Goal: Transaction & Acquisition: Book appointment/travel/reservation

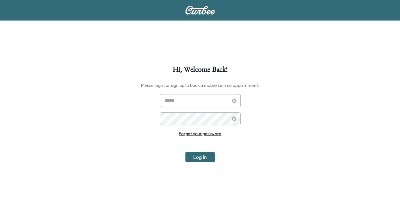
type input "**********"
click at [208, 153] on button "Log In" at bounding box center [199, 157] width 29 height 10
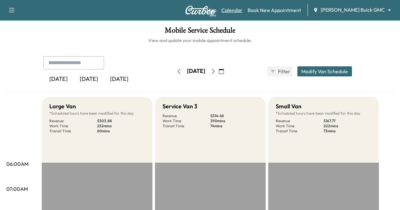
click at [242, 10] on link "Calendar" at bounding box center [231, 10] width 21 height 8
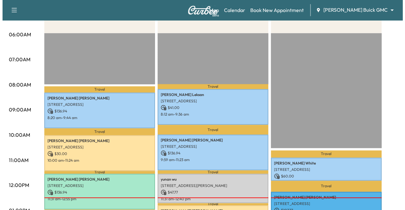
scroll to position [158, 0]
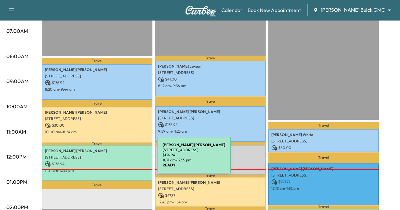
click at [109, 159] on div "[PERSON_NAME] [STREET_ADDRESS] $ 136.94 11:31 am - 12:55 pm" at bounding box center [97, 163] width 111 height 36
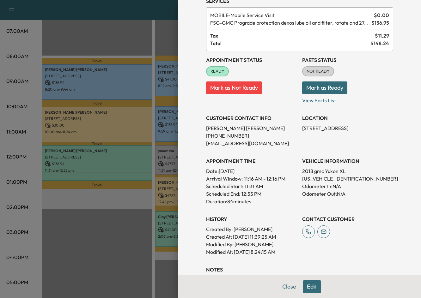
scroll to position [63, 0]
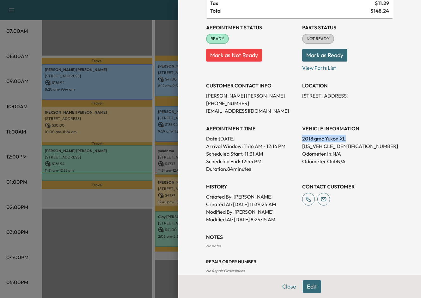
drag, startPoint x: 297, startPoint y: 138, endPoint x: 351, endPoint y: 137, distance: 54.7
click at [351, 137] on div "Appointment Status READY Mark as Not Ready Parts Status NOT READY Mark as Ready…" at bounding box center [299, 121] width 187 height 205
click at [368, 157] on p "Odometer In: N/A" at bounding box center [347, 154] width 91 height 8
drag, startPoint x: 230, startPoint y: 204, endPoint x: 256, endPoint y: 203, distance: 25.6
click at [256, 203] on p "Created At : [DATE] 11:39:25 AM" at bounding box center [251, 205] width 91 height 8
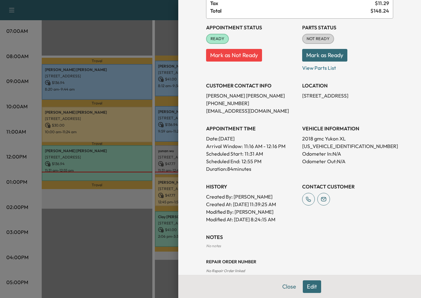
click at [302, 149] on p "[US_VEHICLE_IDENTIFICATION_NUMBER]" at bounding box center [347, 147] width 91 height 8
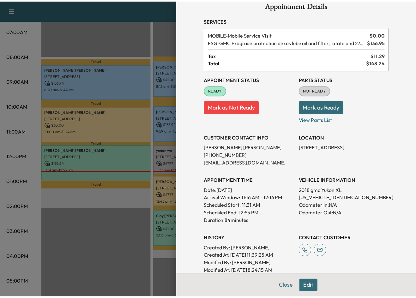
scroll to position [0, 0]
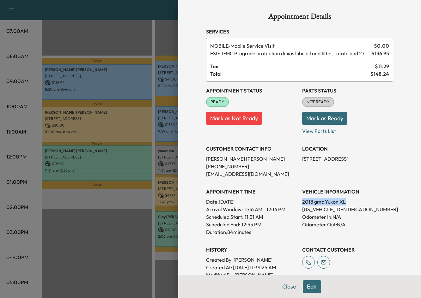
drag, startPoint x: 297, startPoint y: 205, endPoint x: 344, endPoint y: 204, distance: 46.5
click at [344, 204] on p "2018 gmc Yukon XL" at bounding box center [347, 202] width 91 height 8
click at [356, 205] on p "2018 gmc Yukon XL" at bounding box center [347, 202] width 91 height 8
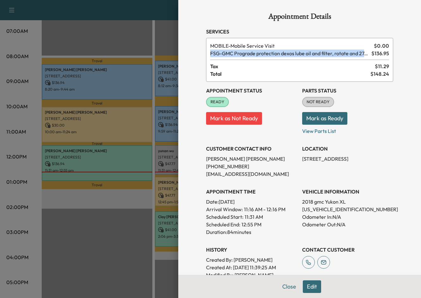
drag, startPoint x: 204, startPoint y: 54, endPoint x: 361, endPoint y: 52, distance: 156.8
click at [361, 52] on div "MOBILE - Mobile Service Visit $ 0.00 FSG - GMC Prograde protection dexos lube o…" at bounding box center [299, 60] width 187 height 44
click at [216, 53] on span "FSG - GMC Prograde protection dexos lube oil and filter, rotate and 27-point in…" at bounding box center [289, 54] width 159 height 8
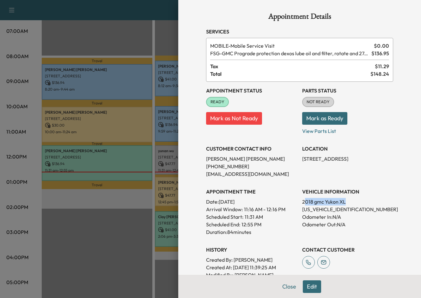
drag, startPoint x: 299, startPoint y: 200, endPoint x: 341, endPoint y: 200, distance: 42.0
click at [341, 200] on p "2018 gmc Yukon XL" at bounding box center [347, 202] width 91 height 8
click at [349, 203] on p "2018 gmc Yukon XL" at bounding box center [347, 202] width 91 height 8
drag, startPoint x: 368, startPoint y: 52, endPoint x: 406, endPoint y: 53, distance: 37.9
click at [399, 53] on div "Appointment Details Services MOBILE - Mobile Service Visit $ 0.00 FSG - GMC Pro…" at bounding box center [299, 149] width 243 height 298
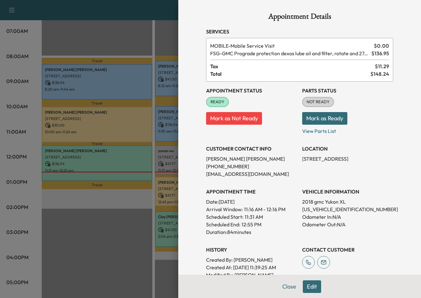
click at [397, 70] on div "Appointment Details Services MOBILE - Mobile Service Visit $ 0.00 FSG - GMC Pro…" at bounding box center [299, 149] width 243 height 298
drag, startPoint x: 298, startPoint y: 203, endPoint x: 341, endPoint y: 200, distance: 42.7
click at [341, 200] on p "2018 gmc Yukon XL" at bounding box center [347, 202] width 91 height 8
click at [316, 205] on p "2018 gmc Yukon XL" at bounding box center [347, 202] width 91 height 8
drag, startPoint x: 303, startPoint y: 203, endPoint x: 307, endPoint y: 202, distance: 3.3
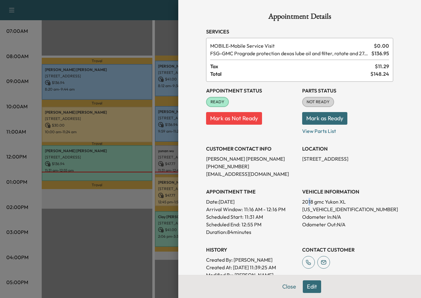
click at [307, 202] on p "2018 gmc Yukon XL" at bounding box center [347, 202] width 91 height 8
click at [325, 202] on p "2018 gmc Yukon XL" at bounding box center [347, 202] width 91 height 8
click at [282, 210] on button "Close" at bounding box center [289, 287] width 22 height 13
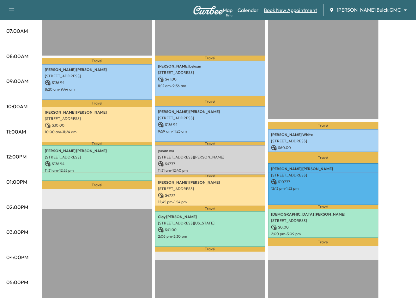
click at [315, 8] on link "Book New Appointment" at bounding box center [290, 10] width 53 height 8
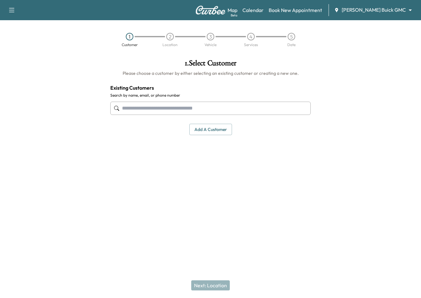
click at [136, 105] on input "text" at bounding box center [210, 108] width 200 height 13
click at [175, 111] on input "text" at bounding box center [210, 108] width 200 height 13
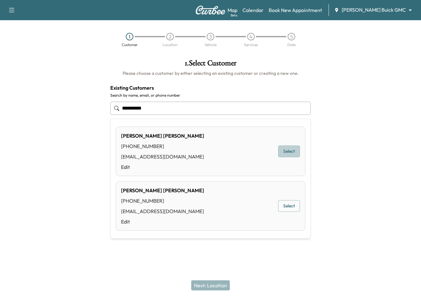
click at [298, 150] on button "Select" at bounding box center [289, 152] width 22 height 12
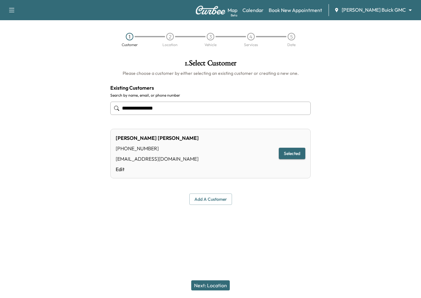
type input "**********"
click at [208, 210] on button "Next: Location" at bounding box center [210, 286] width 39 height 10
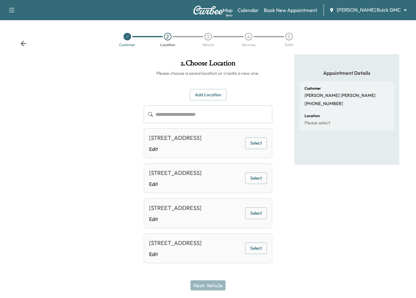
click at [259, 149] on button "Select" at bounding box center [256, 143] width 22 height 12
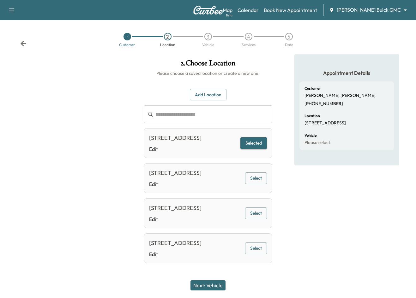
click at [207, 210] on button "Next: Vehicle" at bounding box center [208, 286] width 35 height 10
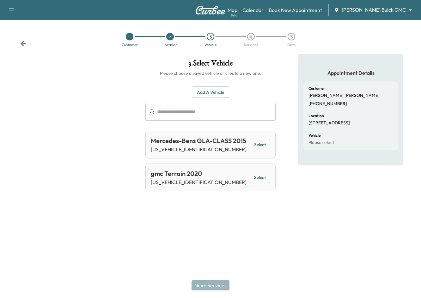
click at [212, 93] on button "Add a Vehicle" at bounding box center [210, 93] width 37 height 12
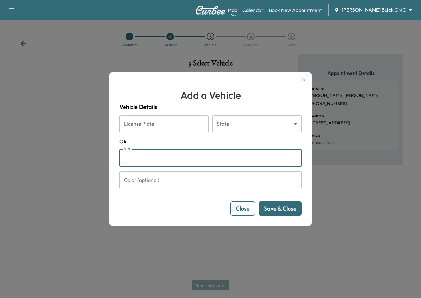
paste input "**********"
type input "**********"
click at [283, 210] on button "Save & Close" at bounding box center [280, 209] width 43 height 14
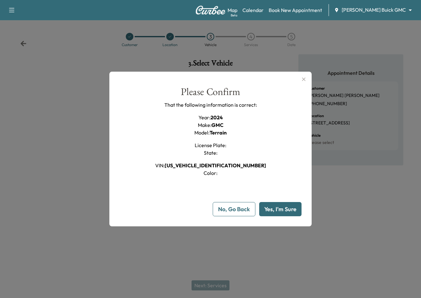
click at [265, 205] on button "Yes, I'm Sure" at bounding box center [280, 209] width 42 height 14
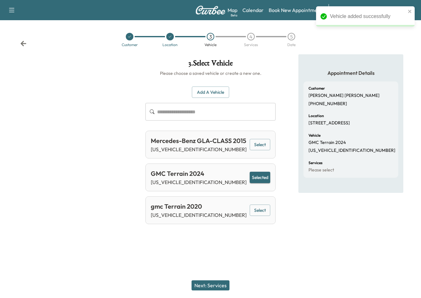
click at [195, 210] on button "Next: Services" at bounding box center [211, 286] width 38 height 10
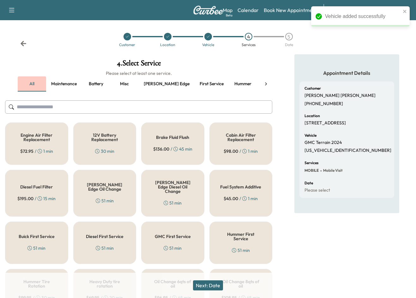
drag, startPoint x: 24, startPoint y: 88, endPoint x: 83, endPoint y: 101, distance: 61.1
click at [24, 88] on button "all" at bounding box center [32, 83] width 28 height 15
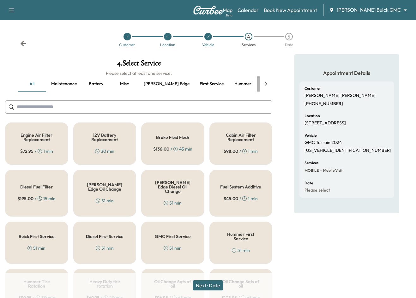
click at [257, 83] on button "Service" at bounding box center [271, 83] width 28 height 15
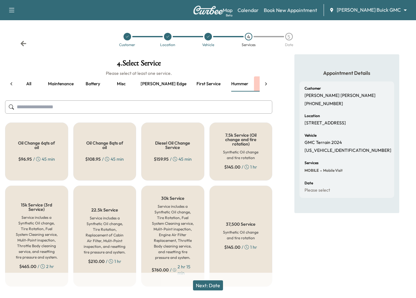
scroll to position [0, 3]
click at [266, 83] on icon at bounding box center [266, 84] width 6 height 6
click at [37, 153] on div "Oil Change 6qts of oil $ 96.95 / 45 min" at bounding box center [36, 152] width 63 height 58
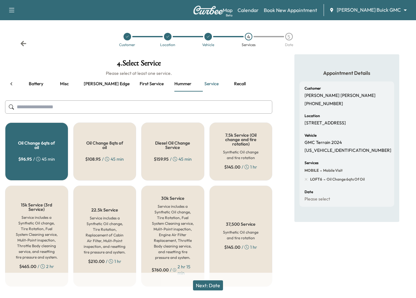
click at [5, 80] on div "4 . Select Service Please select at least one service. all Maintenance Battery …" at bounding box center [138, 173] width 277 height 238
click at [15, 85] on div at bounding box center [11, 83] width 13 height 15
click at [34, 80] on button "all" at bounding box center [32, 83] width 28 height 15
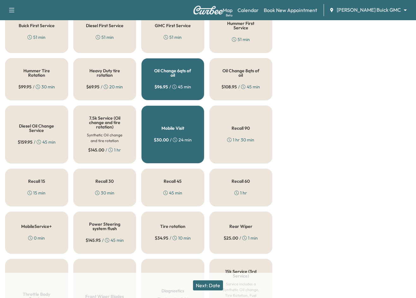
scroll to position [221, 0]
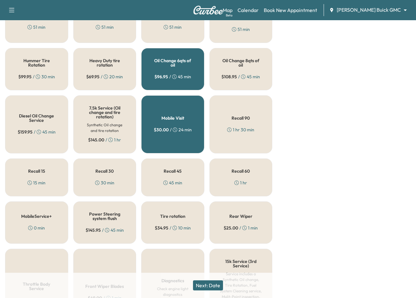
click at [242, 61] on h5 "Oil Change 8qts of oil" at bounding box center [241, 62] width 42 height 9
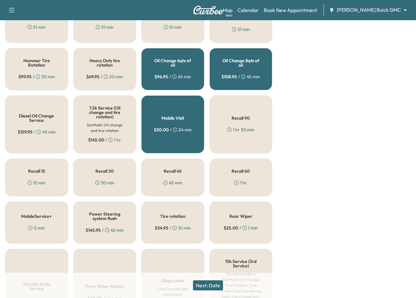
click at [176, 65] on div "Oil Change 6qts of oil $ 96.95 / 45 min" at bounding box center [172, 69] width 63 height 42
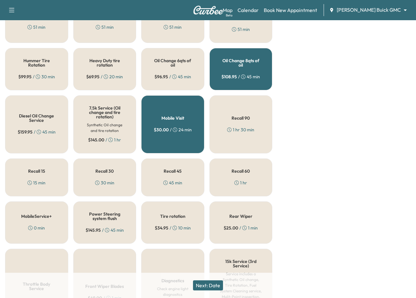
click at [265, 60] on div "Oil Change 8qts of oil $ 108.95 / 45 min" at bounding box center [241, 69] width 63 height 42
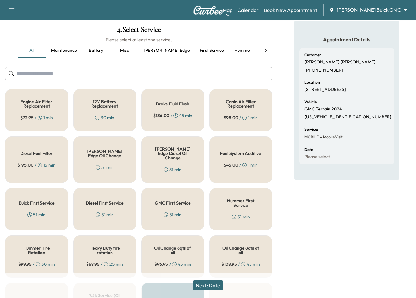
scroll to position [0, 0]
